Goal: Navigation & Orientation: Find specific page/section

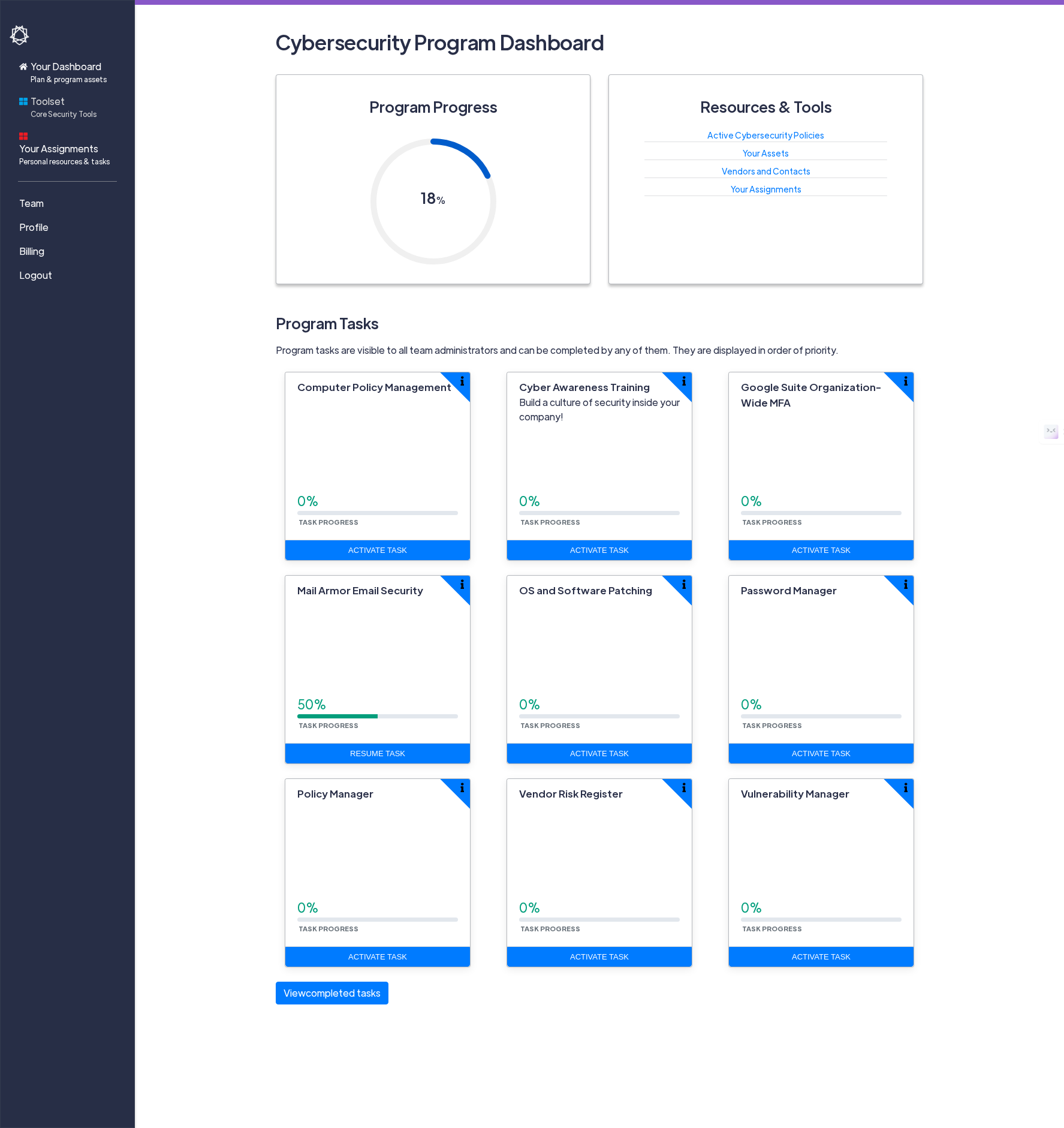
click at [39, 103] on span "Toolset Core Security Tools" at bounding box center [64, 106] width 66 height 25
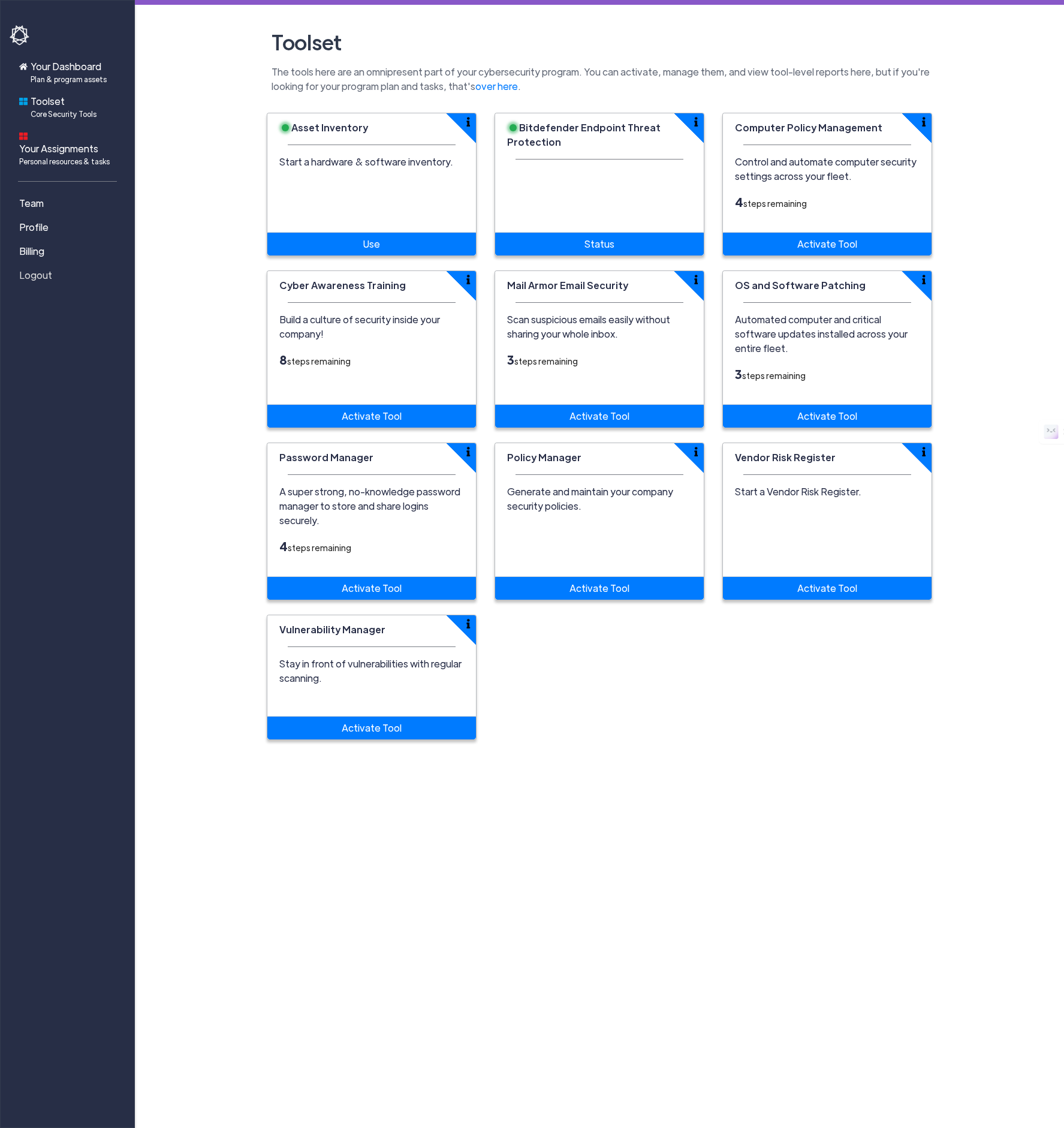
click at [28, 268] on span "Logout" at bounding box center [35, 275] width 33 height 14
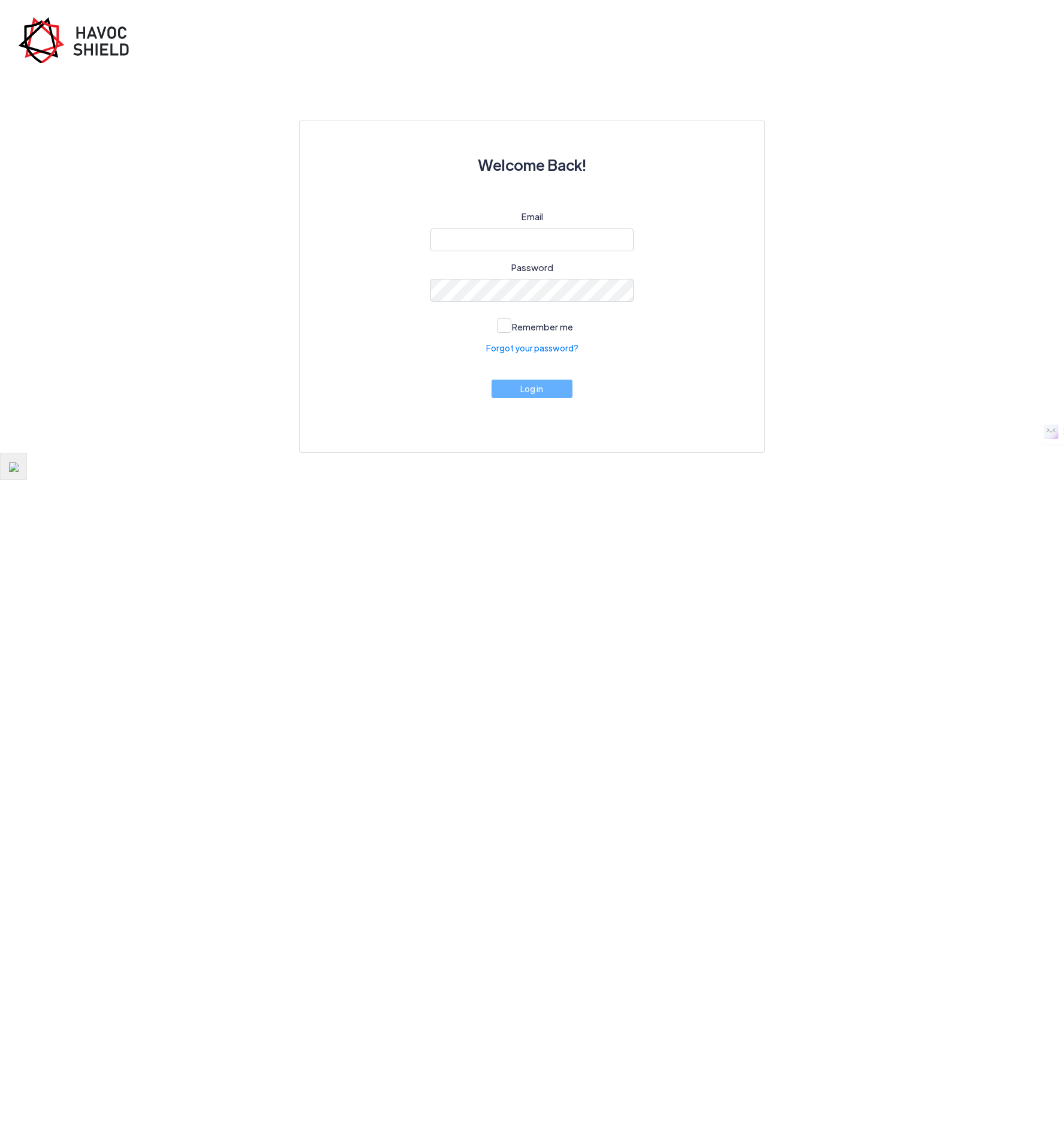
type input "[EMAIL_ADDRESS][DOMAIN_NAME]"
